Goal: Information Seeking & Learning: Learn about a topic

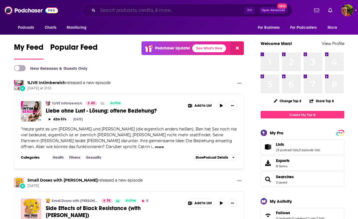
click at [120, 13] on input "Search podcasts, credits, & more..." at bounding box center [171, 10] width 147 height 9
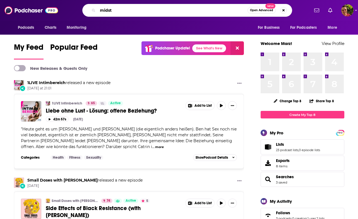
type input "midst"
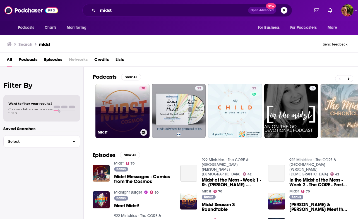
click at [115, 116] on link "70 Midst" at bounding box center [123, 111] width 54 height 54
